Goal: Complete application form

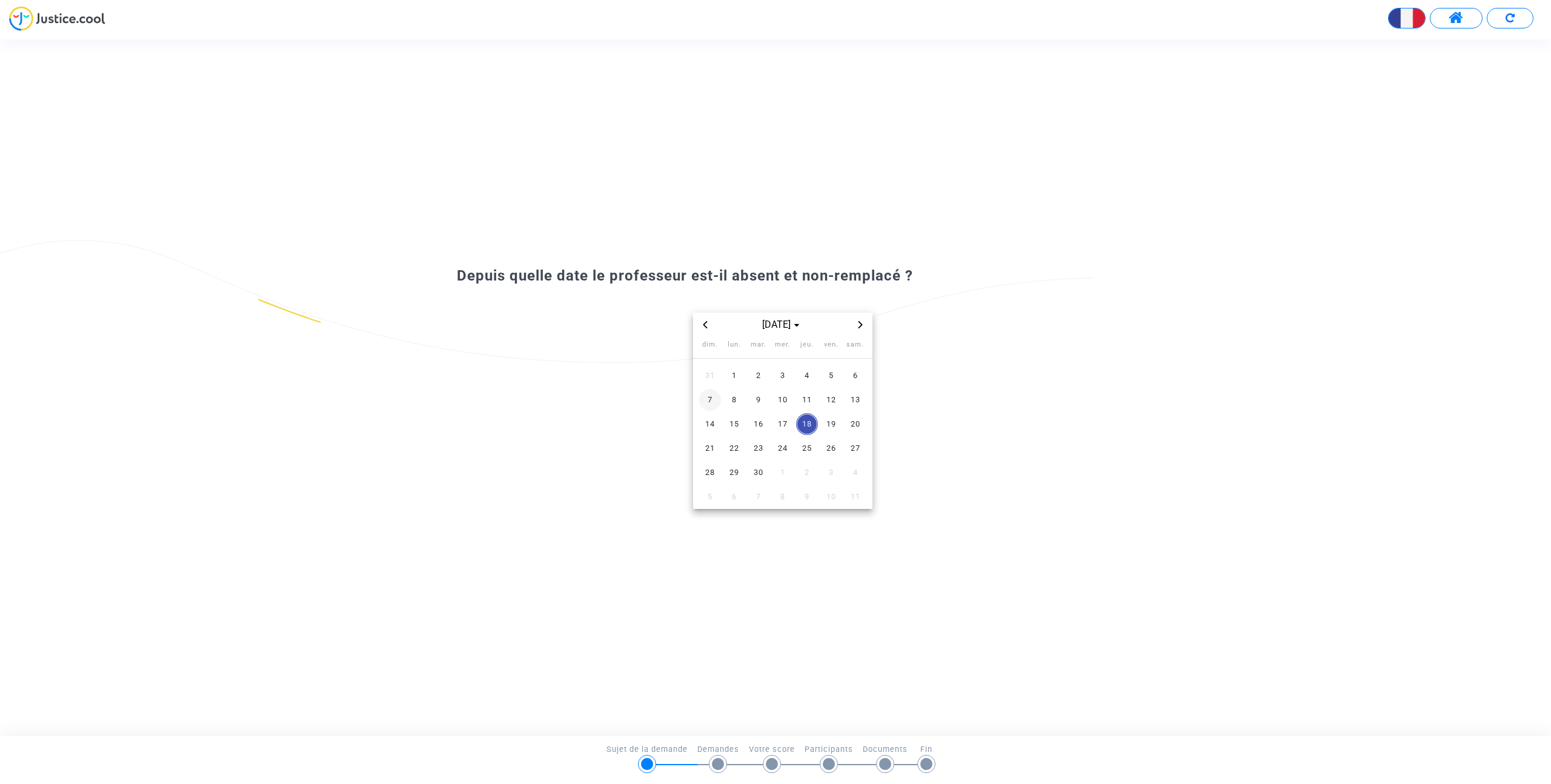
click at [705, 399] on span "7" at bounding box center [710, 400] width 22 height 22
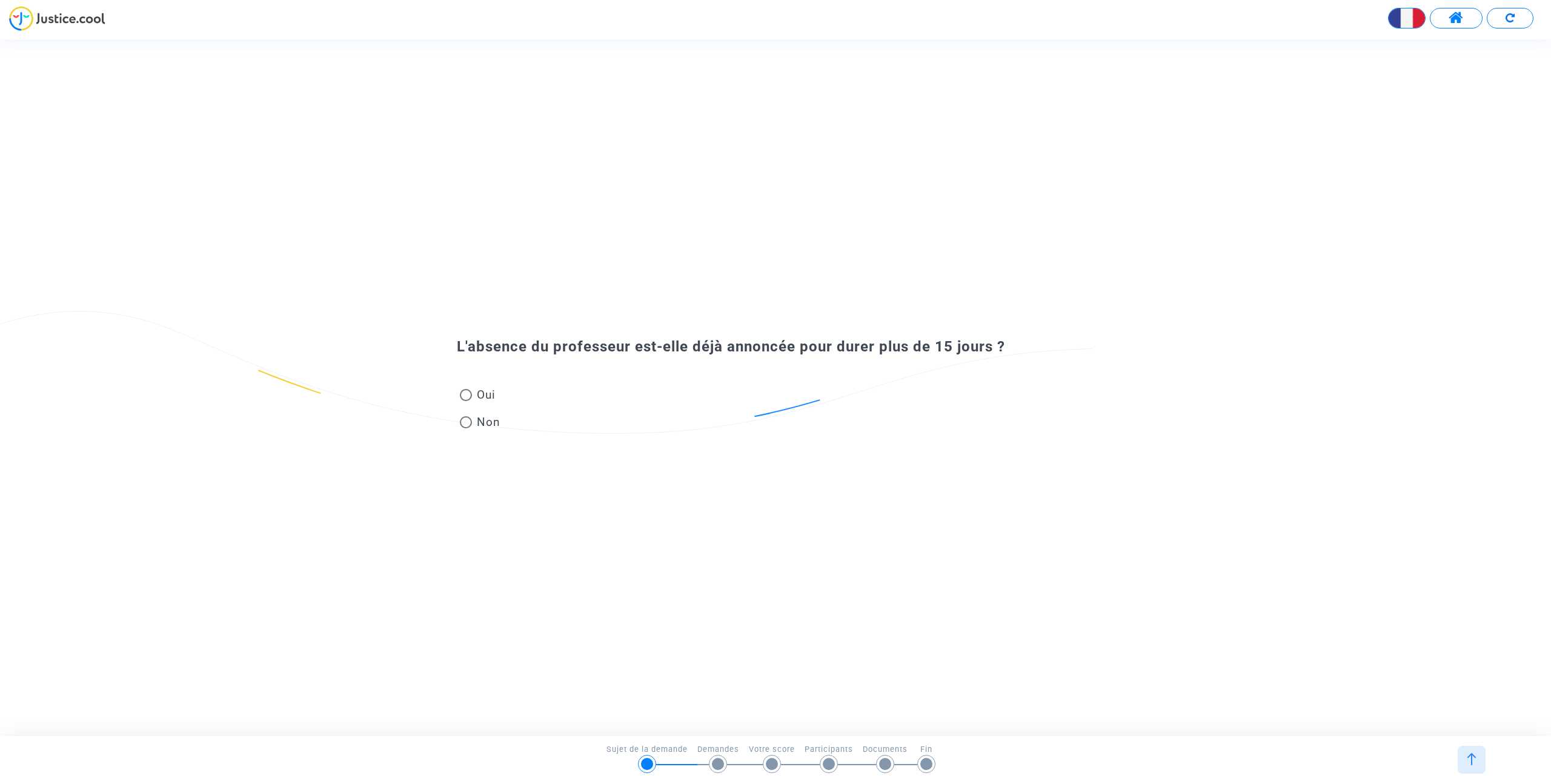
click at [752, 455] on div "L'absence du professeur est-elle déjà annoncée pour durer plus de 15 jours ? Ou…" at bounding box center [775, 387] width 1551 height 153
click at [465, 393] on span at bounding box center [465, 394] width 12 height 12
click at [465, 401] on input "Oui" at bounding box center [465, 401] width 1 height 1
radio input "true"
click at [466, 393] on span at bounding box center [465, 394] width 12 height 12
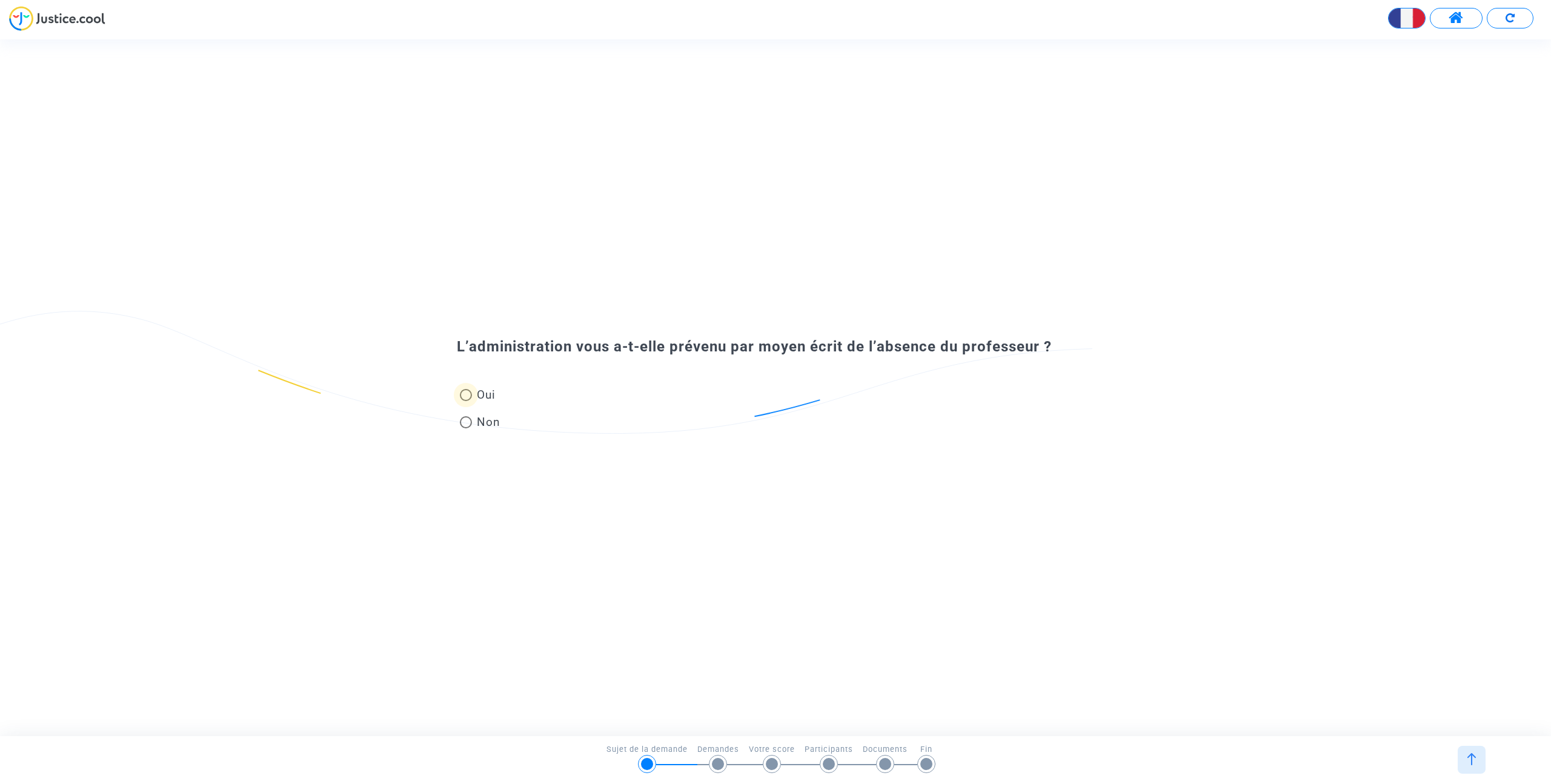
click at [466, 401] on input "Oui" at bounding box center [465, 401] width 1 height 1
radio input "true"
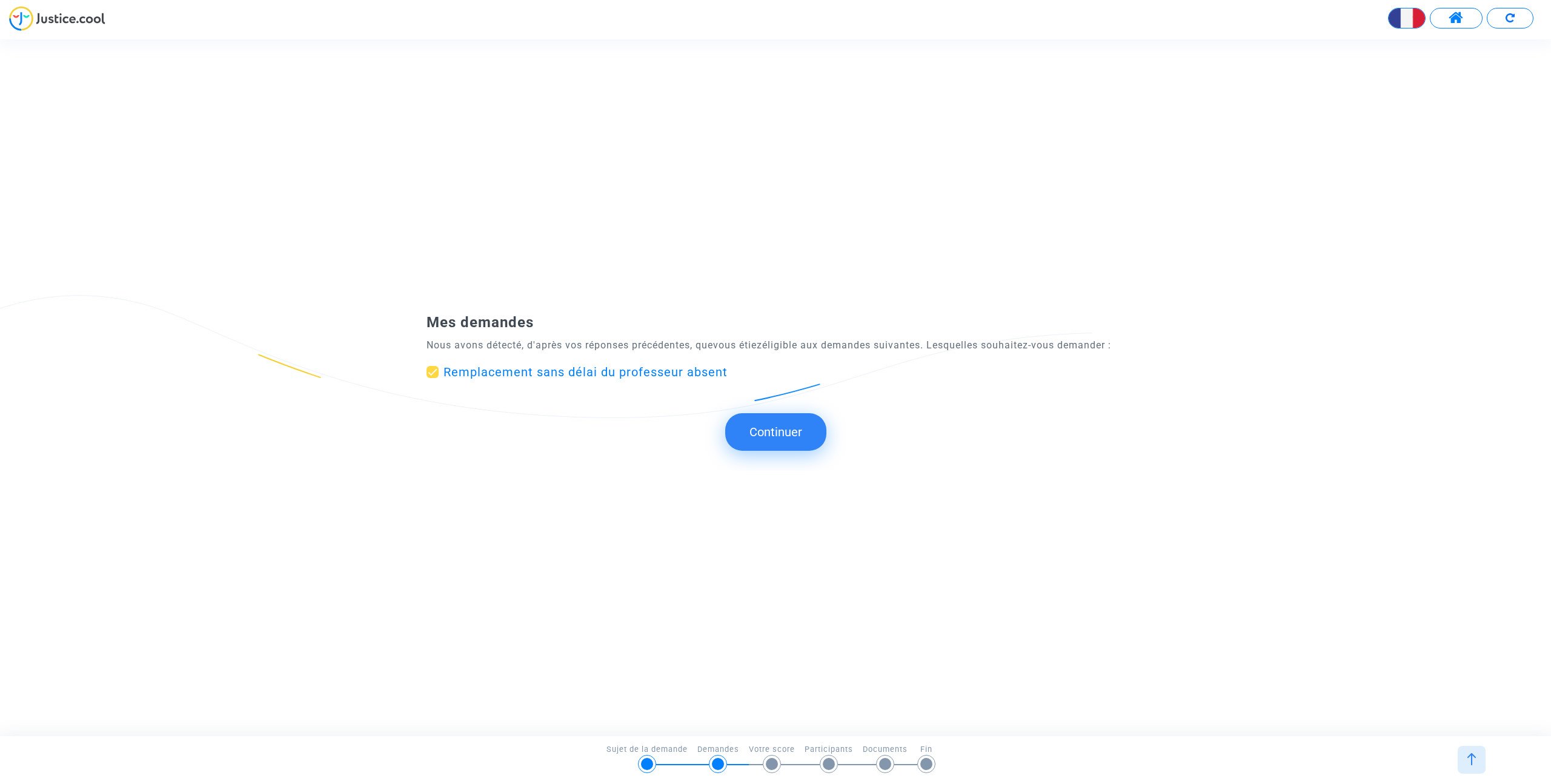
click at [770, 434] on button "Continuer" at bounding box center [776, 432] width 101 height 38
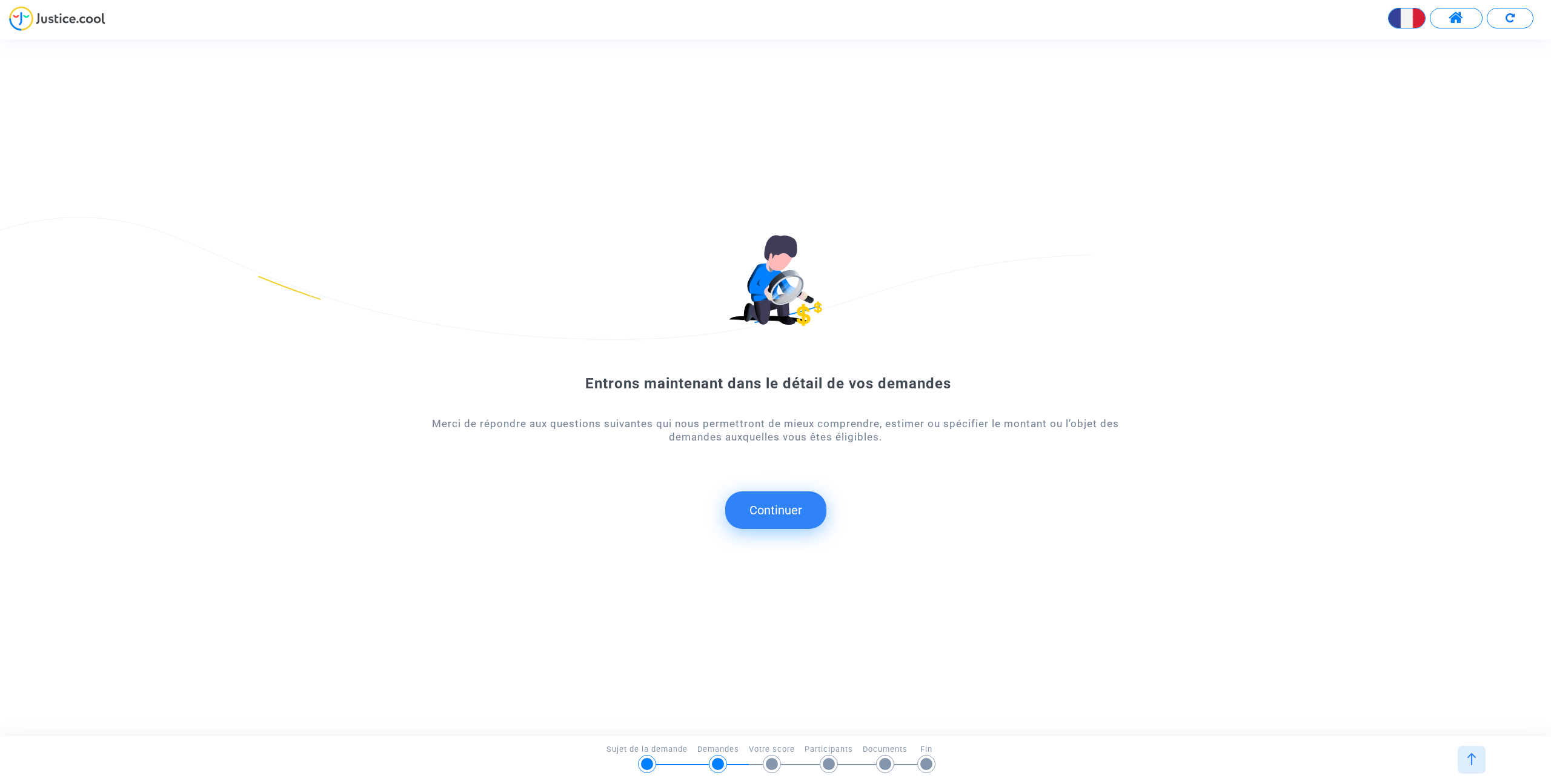
click at [762, 510] on button "Continuer" at bounding box center [776, 510] width 101 height 38
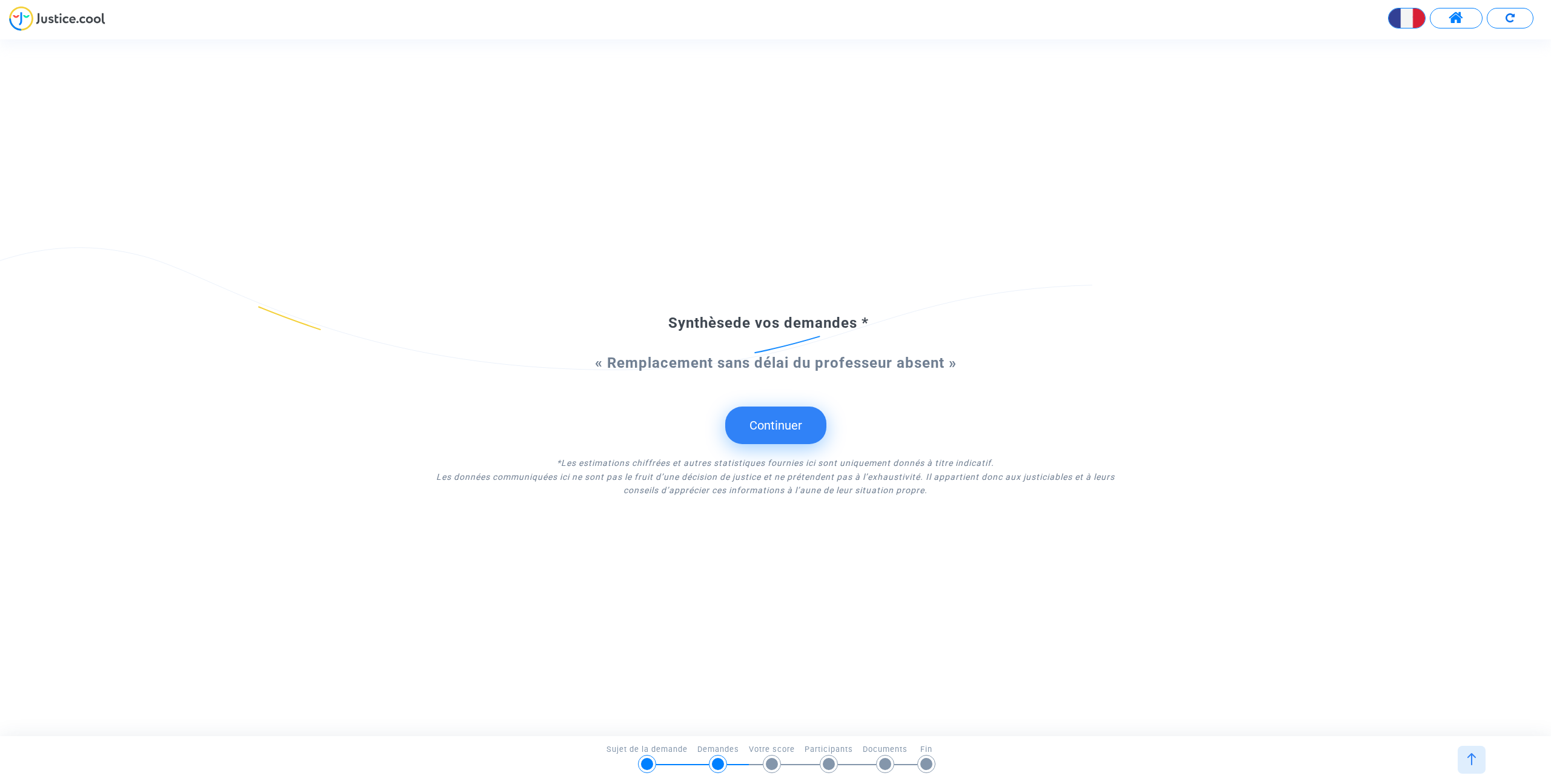
click at [749, 427] on button "Continuer" at bounding box center [776, 425] width 101 height 38
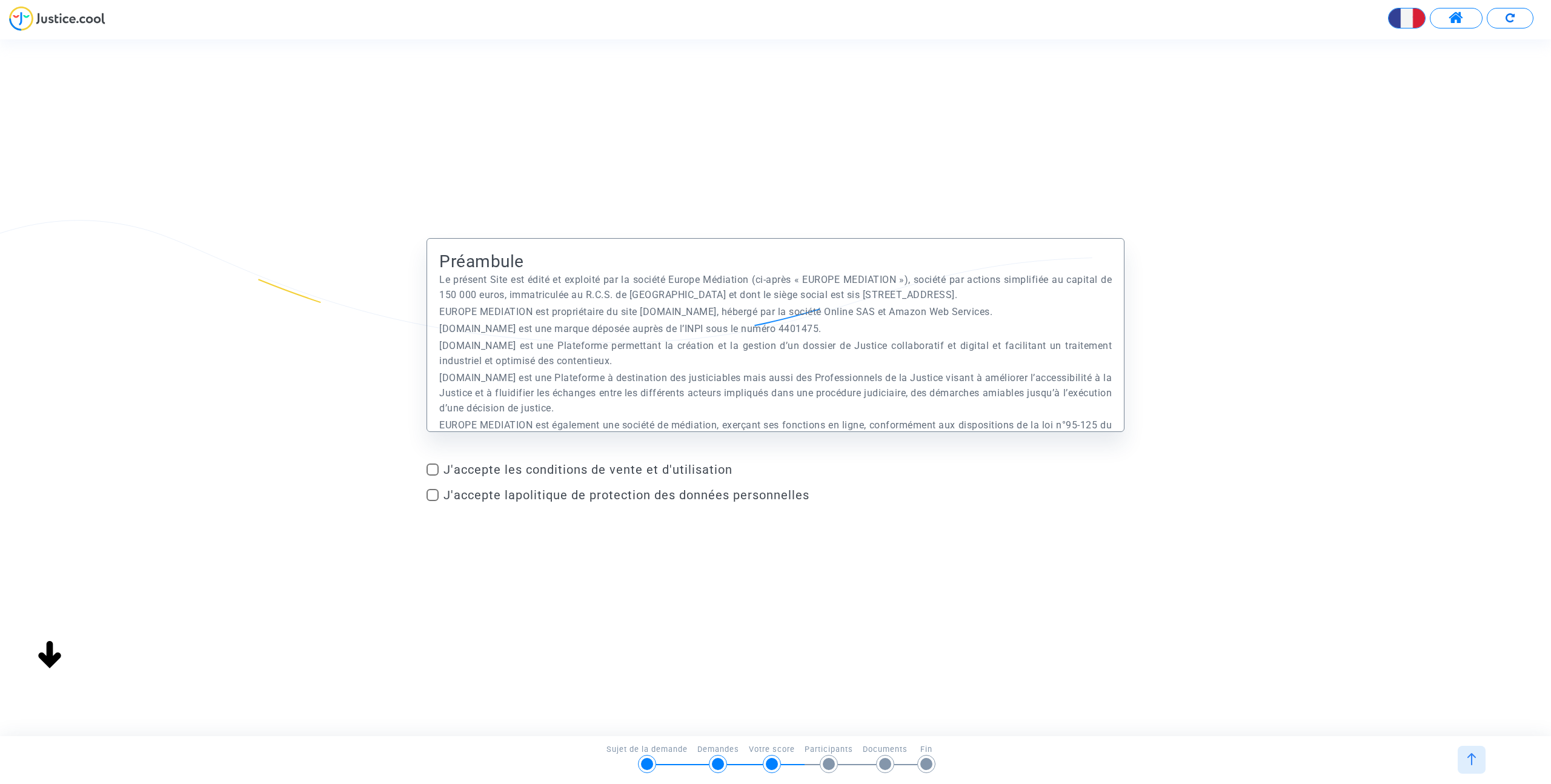
click at [527, 472] on span "J'accepte les conditions de vente et d'utilisation" at bounding box center [783, 469] width 681 height 14
click at [432, 476] on input "J'accepte les conditions de vente et d'utilisation" at bounding box center [432, 476] width 1 height 1
checkbox input "true"
click at [490, 496] on span "J'accepte la politique de protection des données personnelles" at bounding box center [626, 495] width 366 height 14
click at [432, 501] on input "J'accepte la politique de protection des données personnelles" at bounding box center [432, 501] width 1 height 1
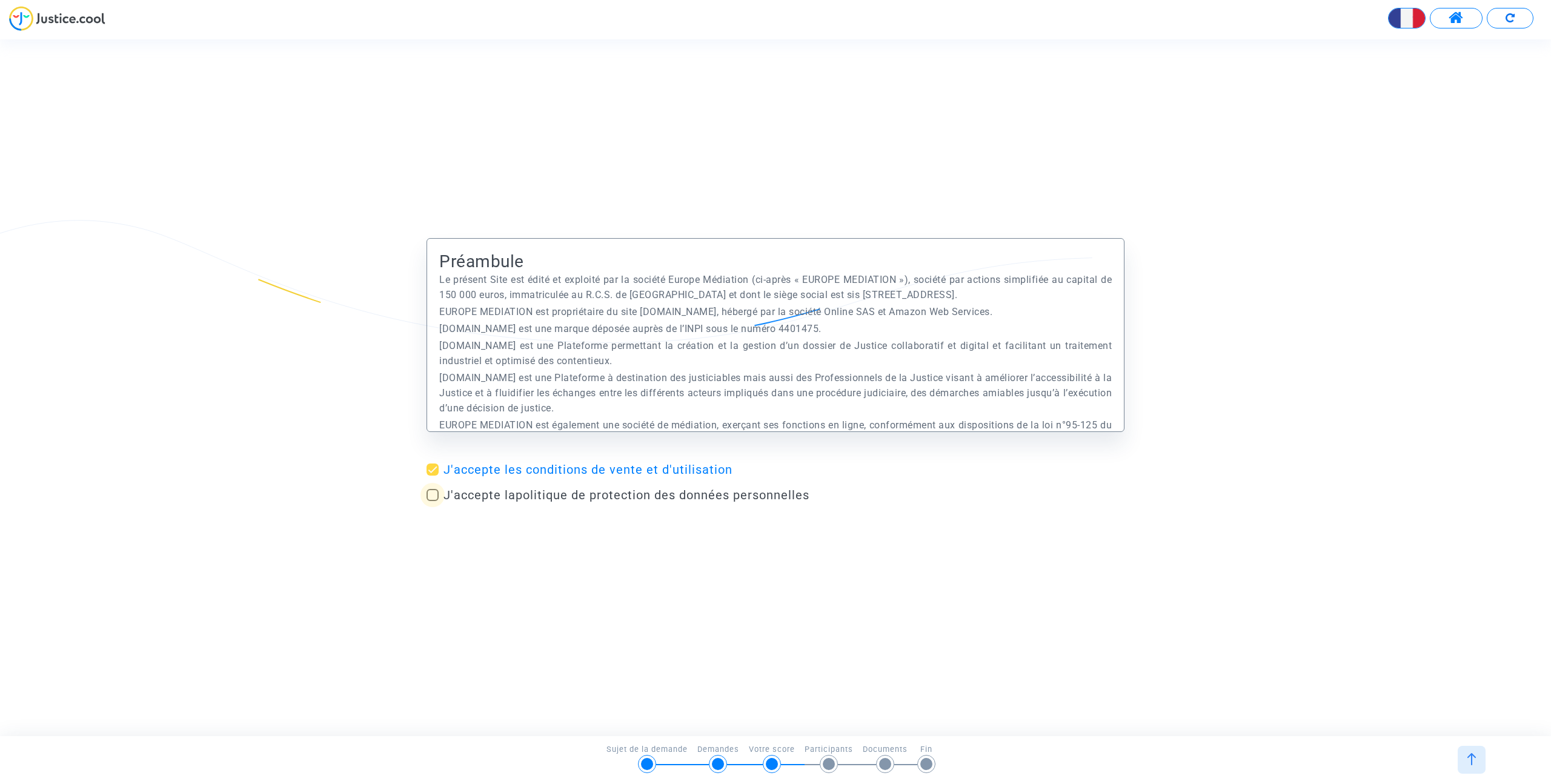
checkbox input "true"
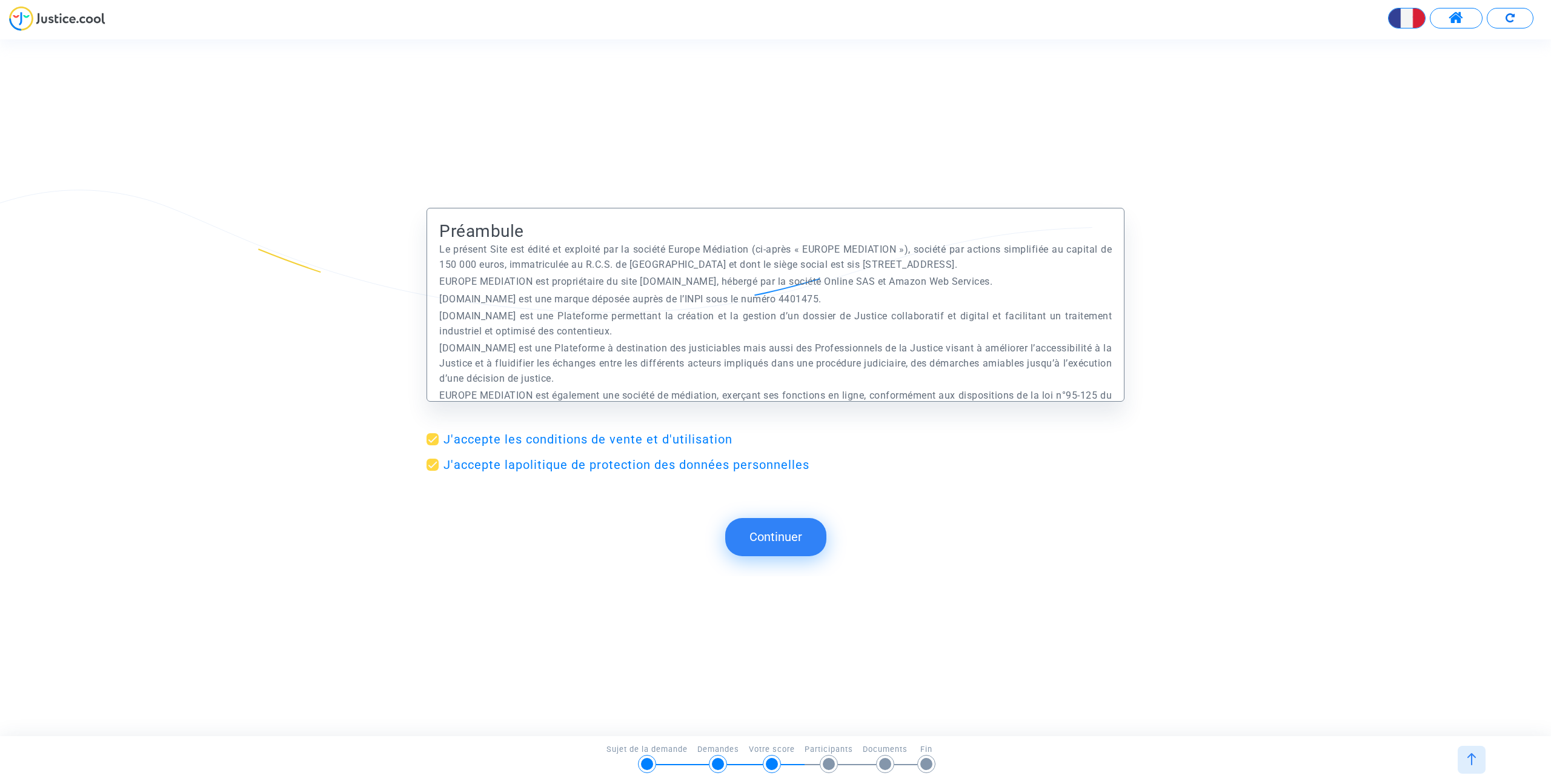
click at [788, 534] on button "Continuer" at bounding box center [776, 537] width 101 height 38
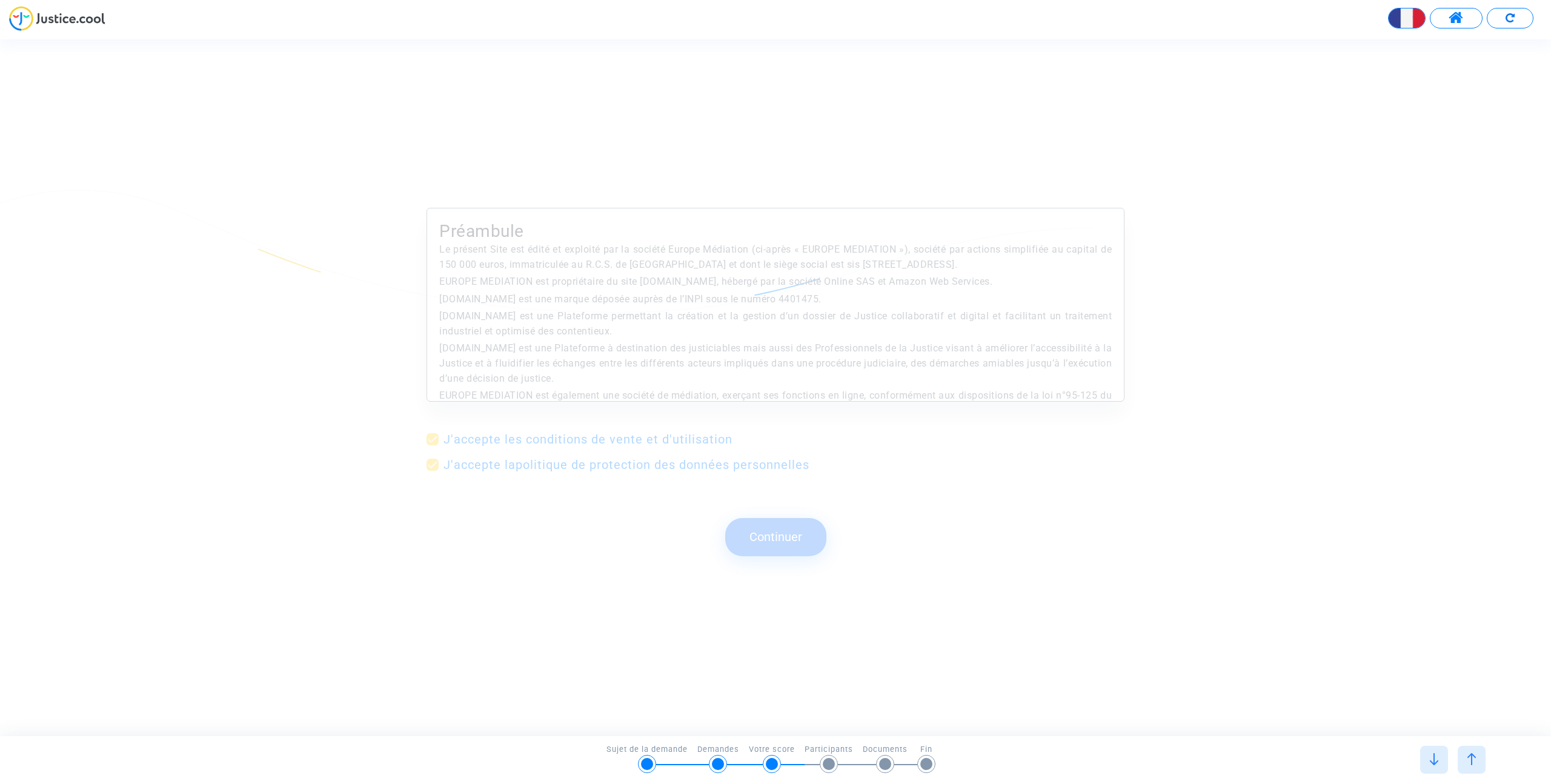
click at [761, 535] on div "Préambule Le présent Site est édité et exploité par la société Europe Médiation…" at bounding box center [775, 387] width 1551 height 377
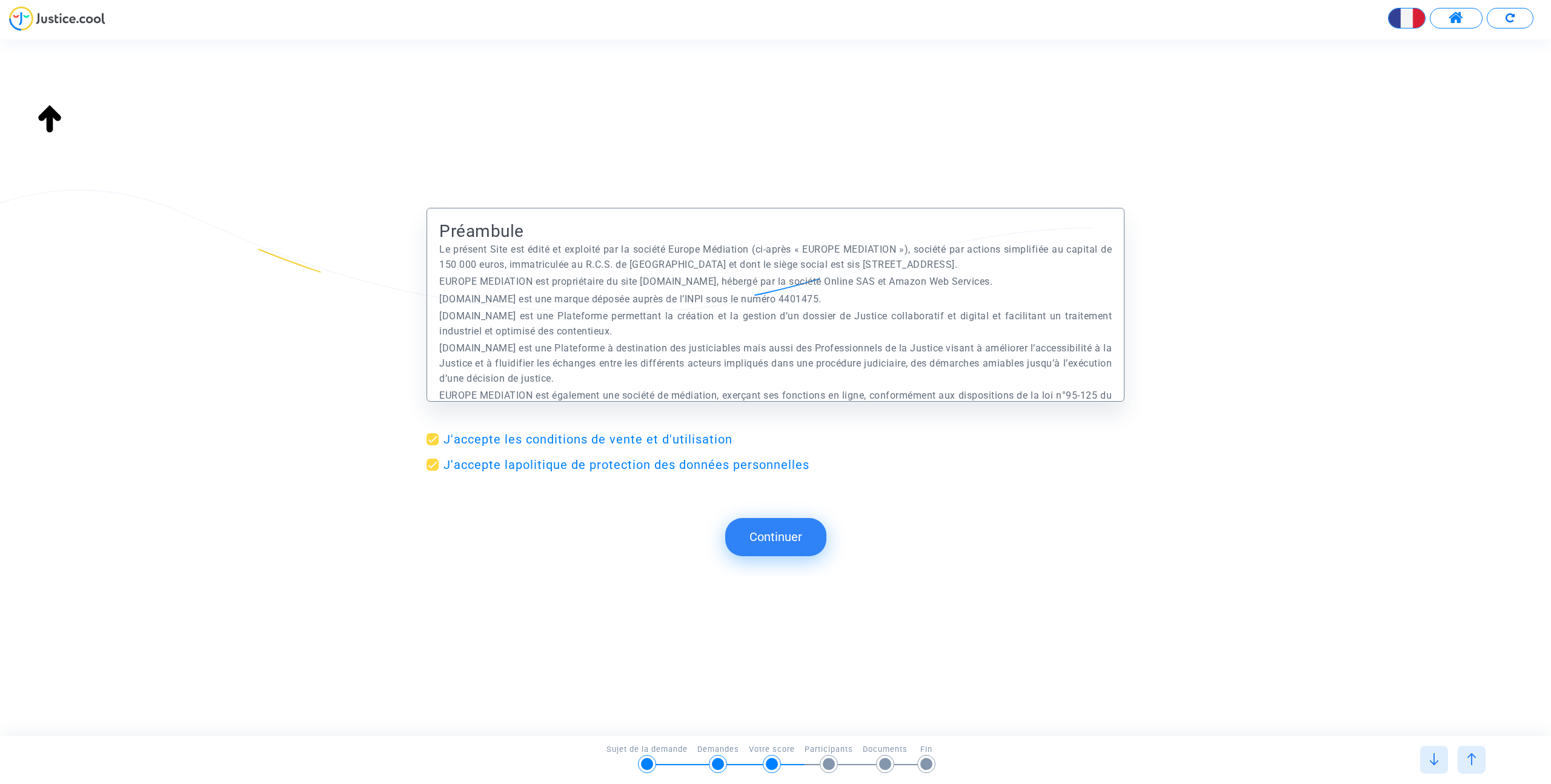
click at [775, 546] on button "Continuer" at bounding box center [776, 537] width 101 height 38
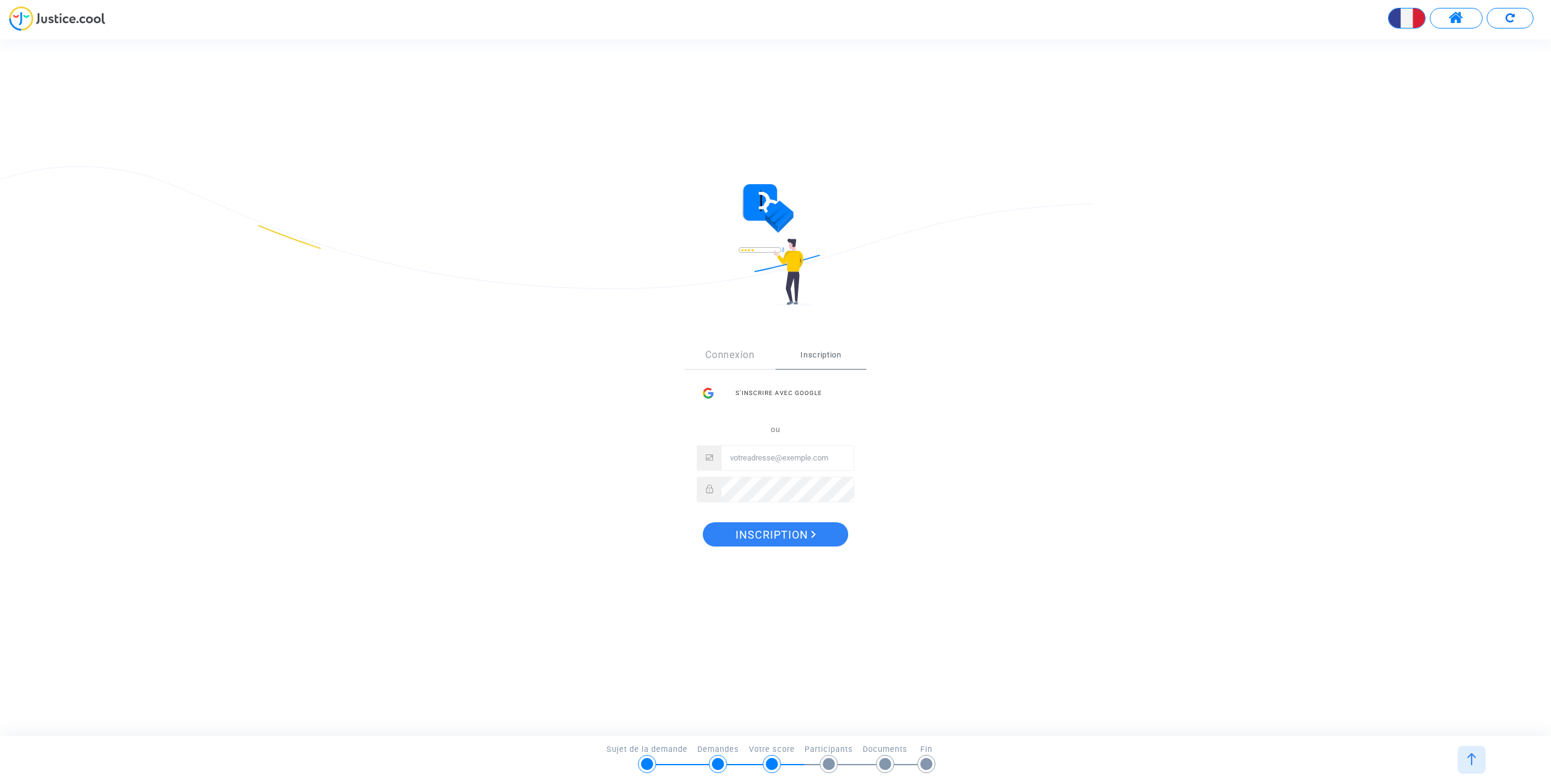
click at [739, 456] on input "Email" at bounding box center [788, 458] width 132 height 24
click at [763, 460] on input "Email" at bounding box center [788, 458] width 132 height 24
type input "[EMAIL_ADDRESS][DOMAIN_NAME]"
click at [779, 535] on span "Inscription" at bounding box center [775, 534] width 80 height 25
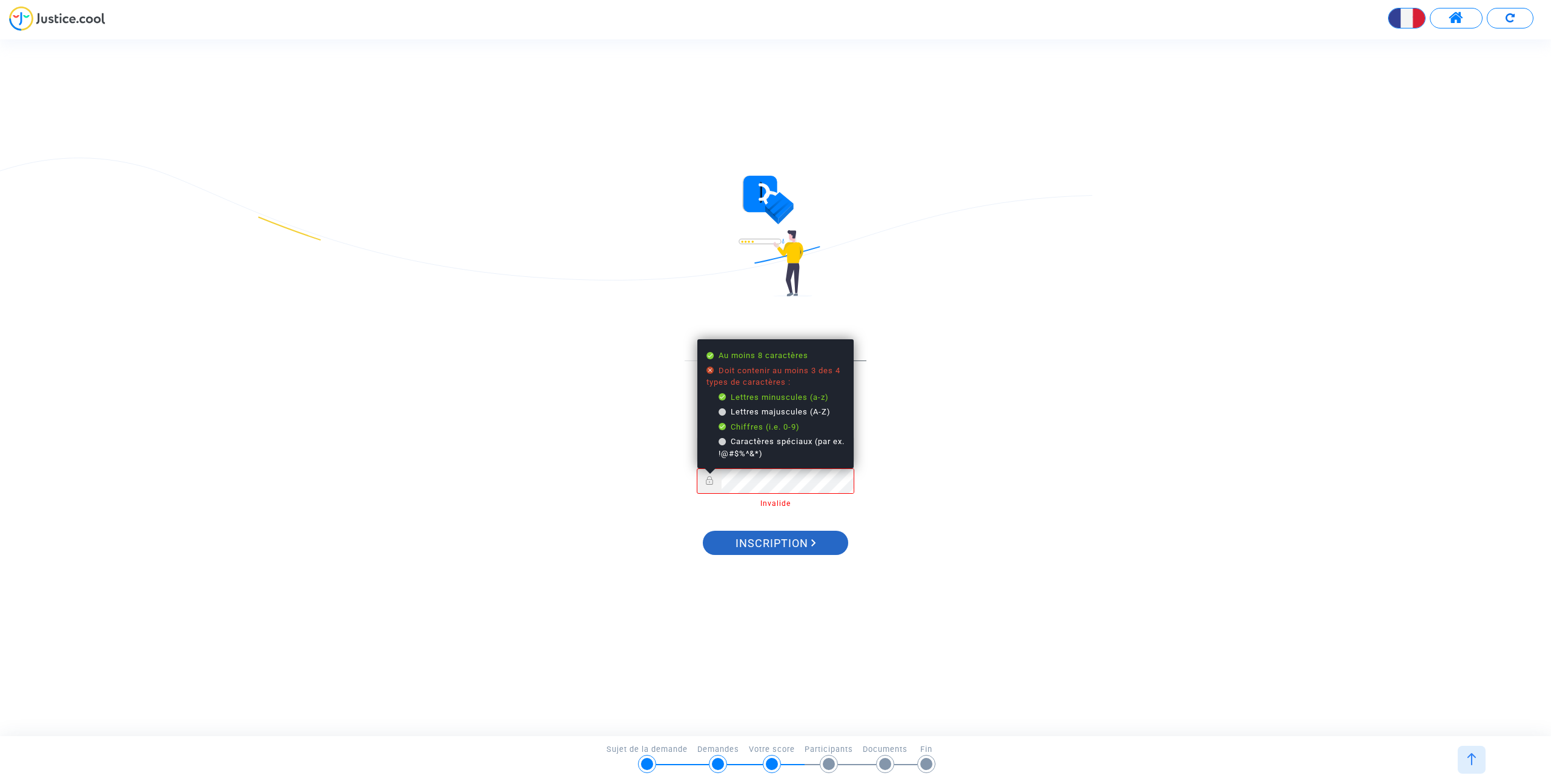
click at [780, 544] on span "Inscription" at bounding box center [775, 543] width 80 height 25
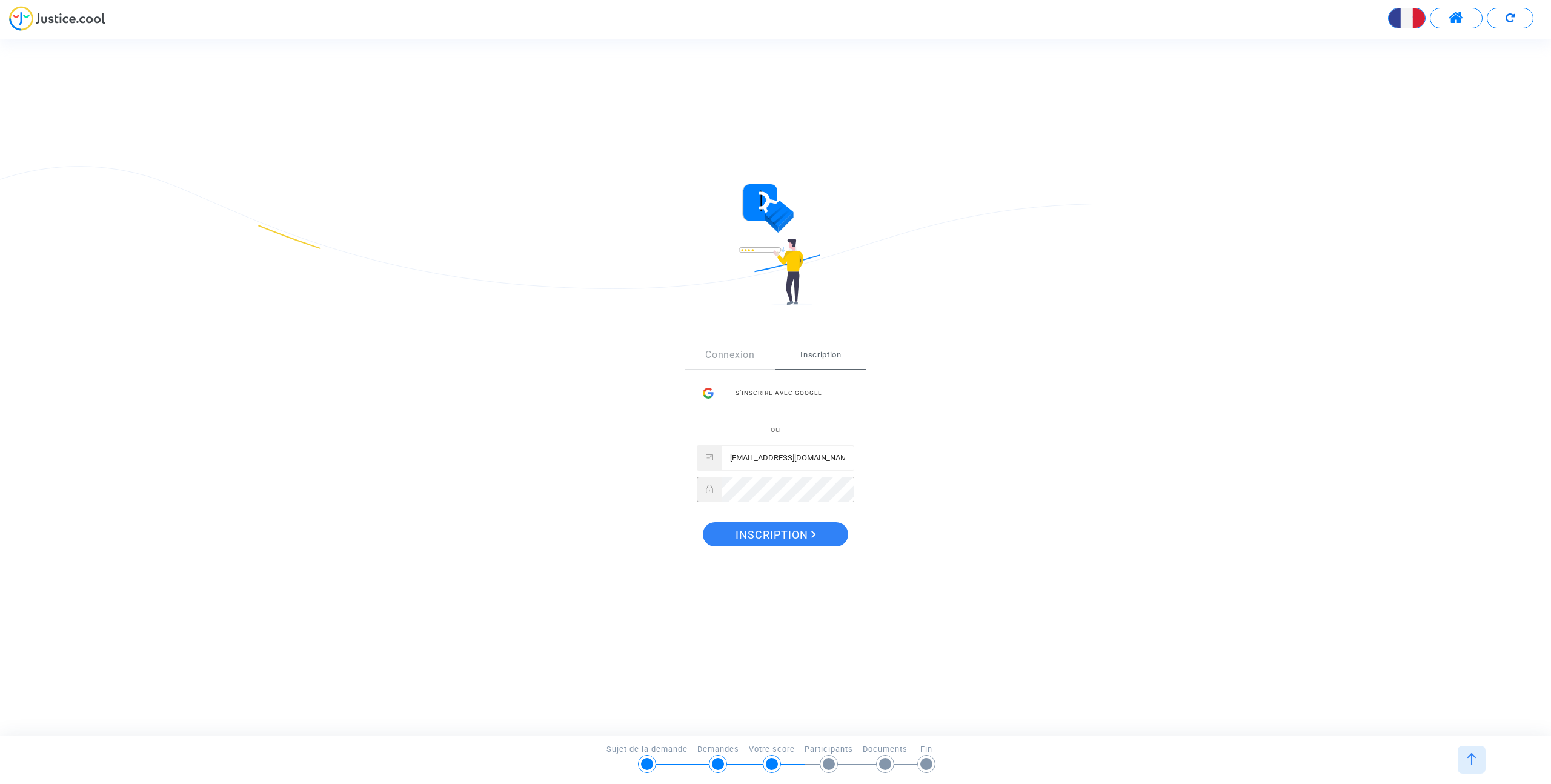
click at [703, 522] on button "Inscription" at bounding box center [775, 534] width 146 height 24
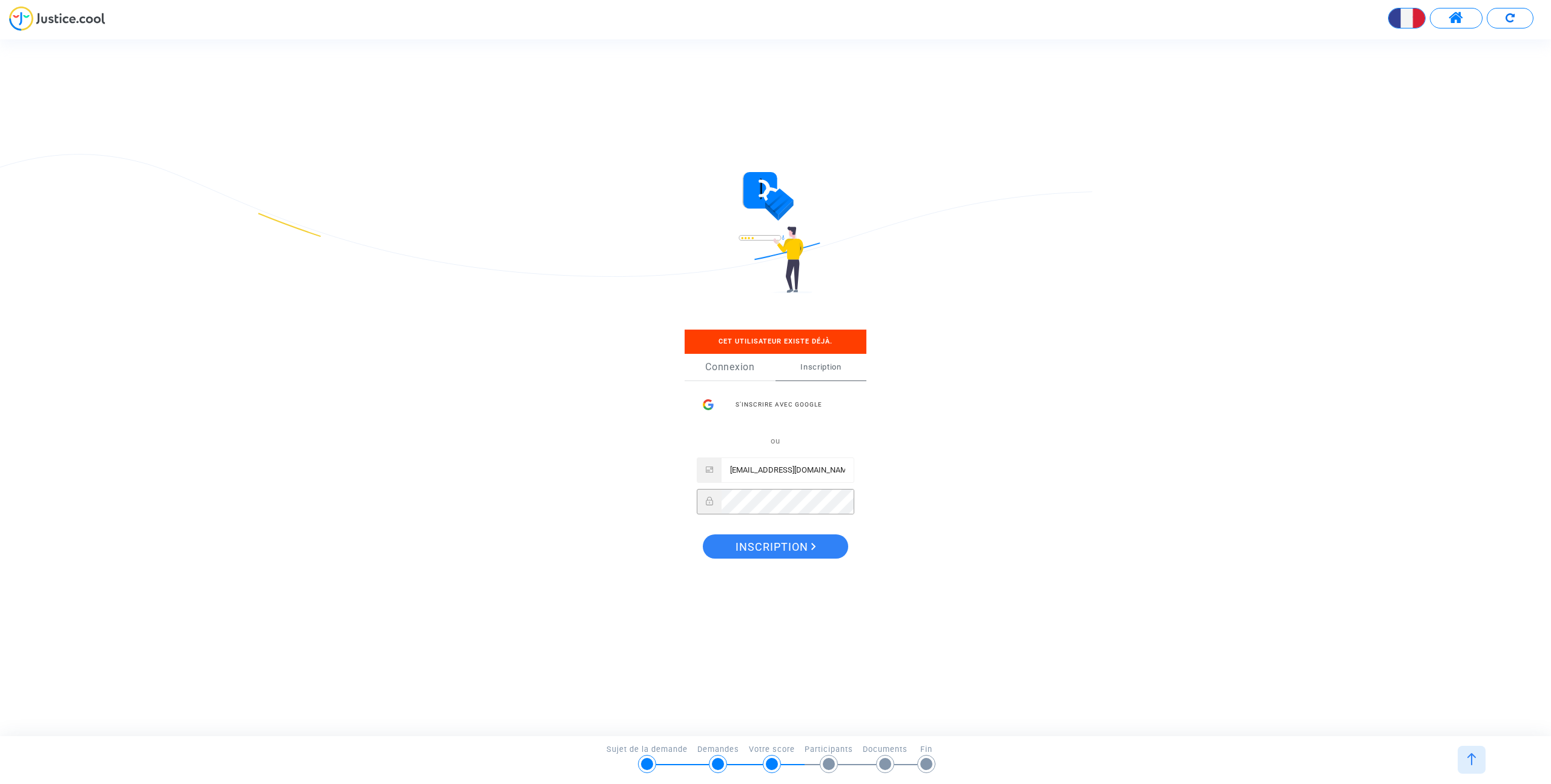
click at [742, 370] on link "Connexion" at bounding box center [730, 366] width 90 height 26
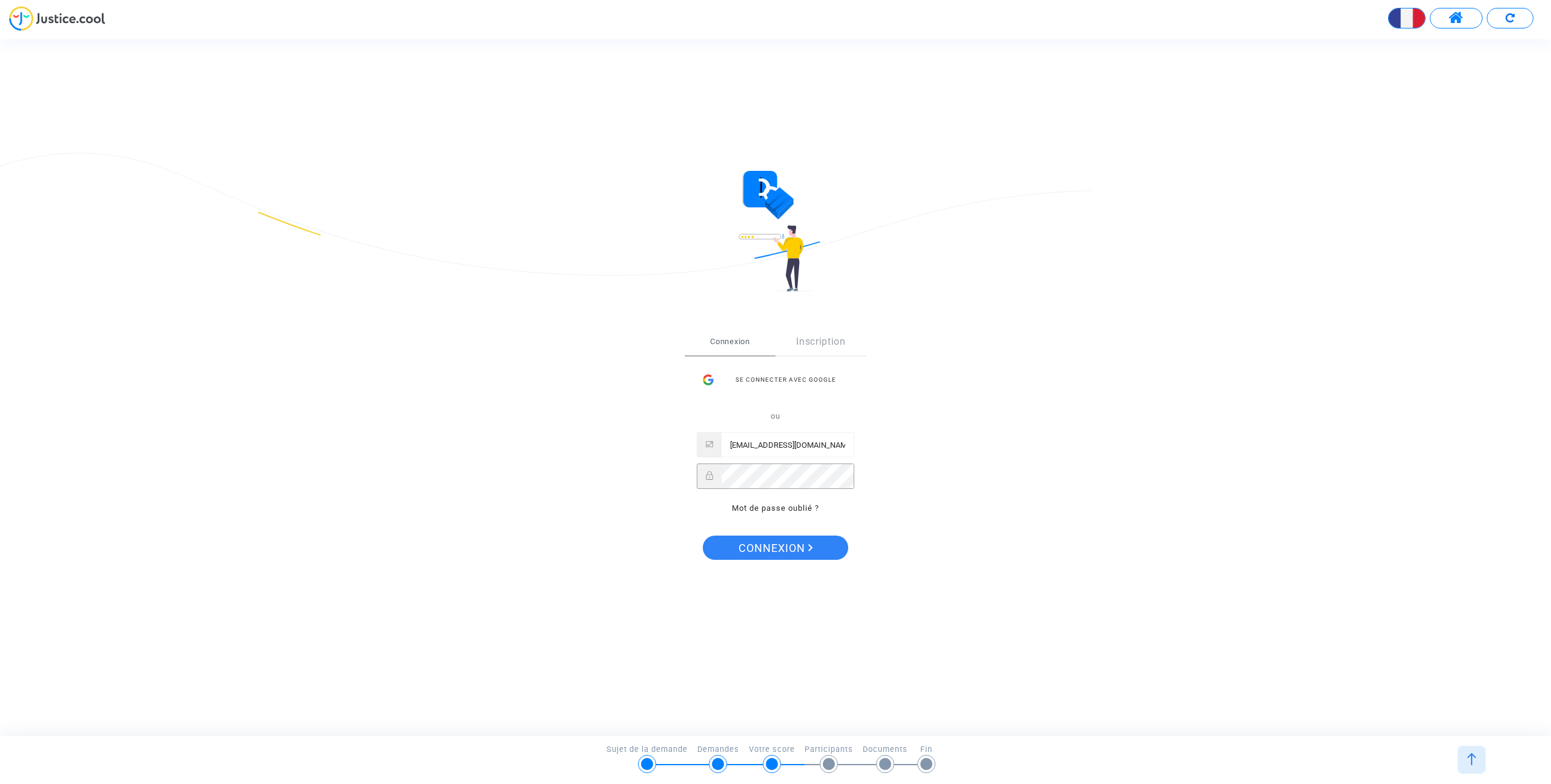
click at [703, 535] on button "Connexion" at bounding box center [775, 547] width 146 height 24
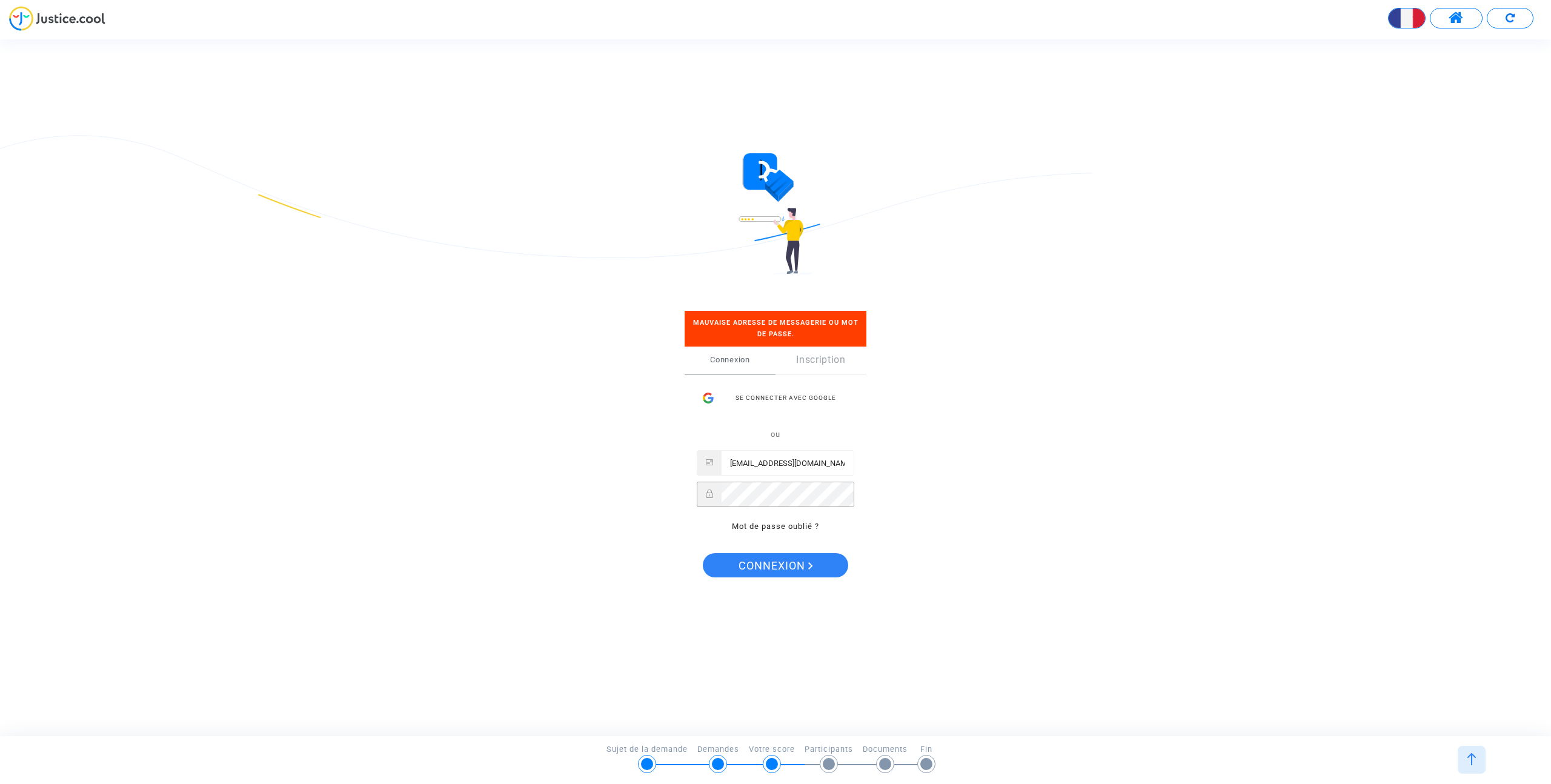
click at [703, 553] on button "Connexion" at bounding box center [775, 564] width 146 height 24
click at [779, 569] on span "Connexion" at bounding box center [775, 565] width 74 height 25
